Goal: Task Accomplishment & Management: Complete application form

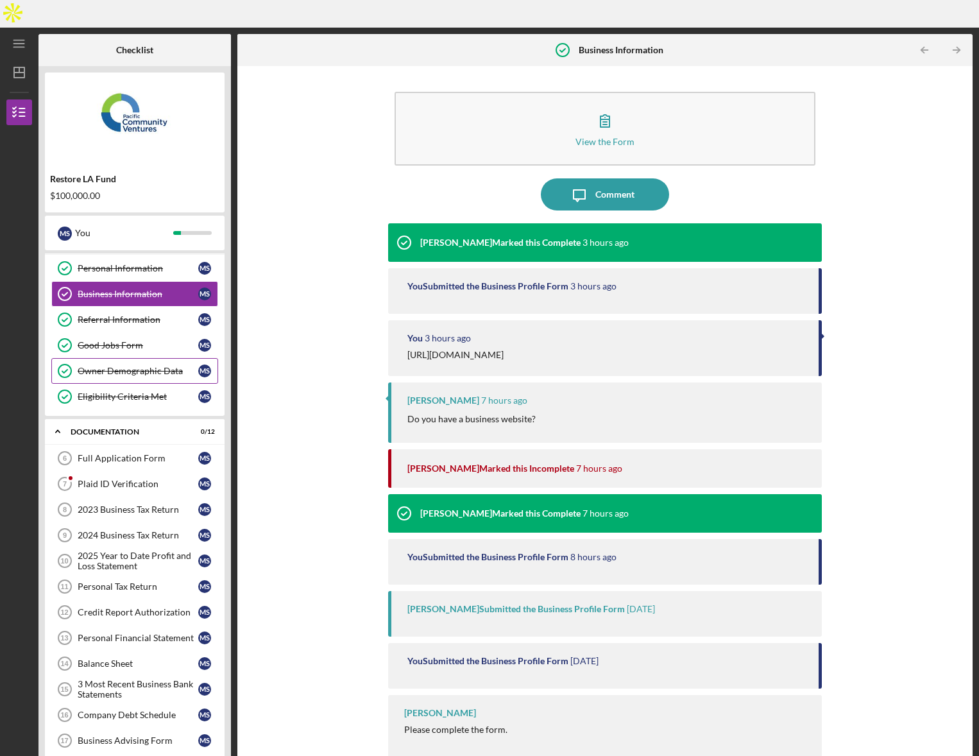
scroll to position [12, 0]
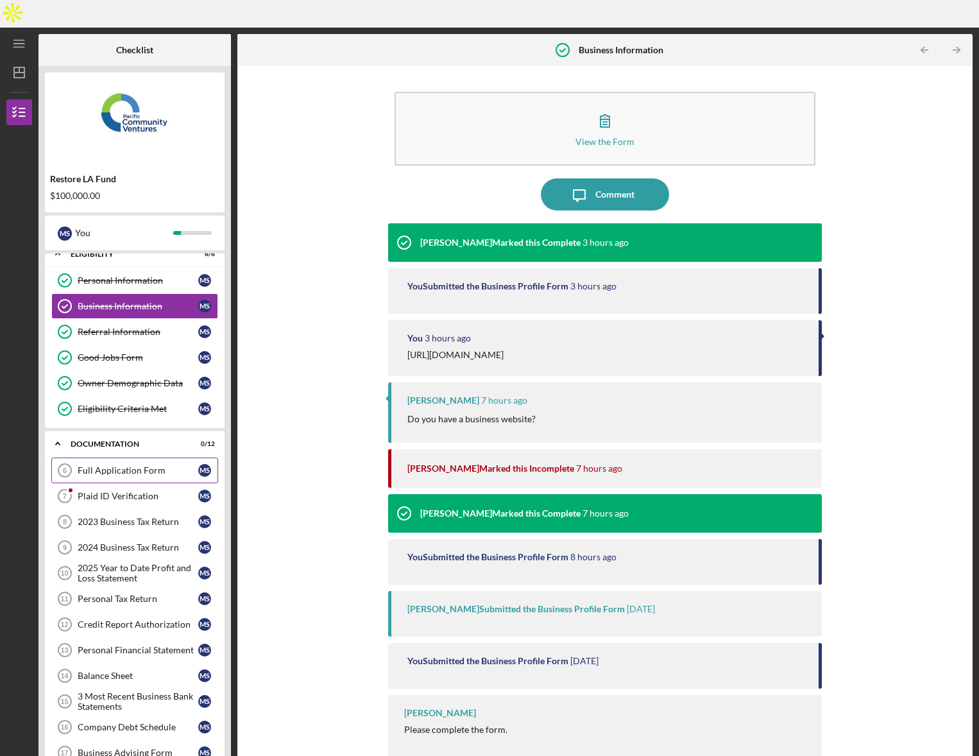
click at [143, 465] on div "Full Application Form" at bounding box center [138, 470] width 121 height 10
